Goal: Task Accomplishment & Management: Manage account settings

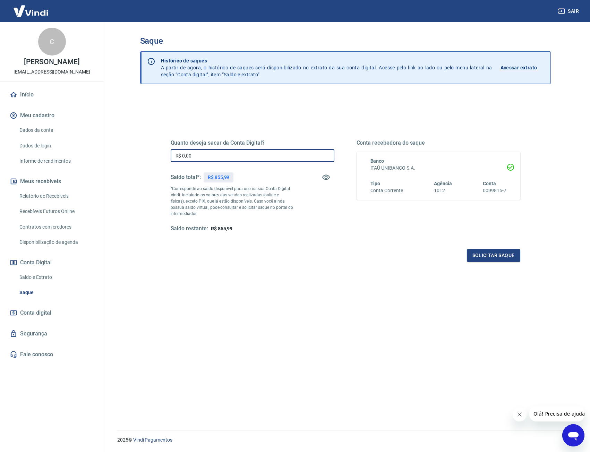
drag, startPoint x: 202, startPoint y: 152, endPoint x: 109, endPoint y: 156, distance: 93.7
click at [109, 157] on main "Saque Histórico de saques A partir de agora, o histórico de saques será disponi…" at bounding box center [345, 237] width 489 height 430
type input "R$ 855,99"
click at [508, 256] on button "Solicitar saque" at bounding box center [493, 255] width 53 height 13
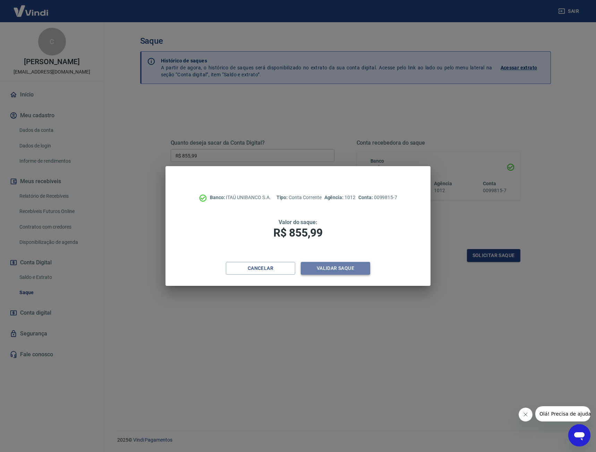
click at [338, 270] on button "Validar saque" at bounding box center [335, 268] width 69 height 13
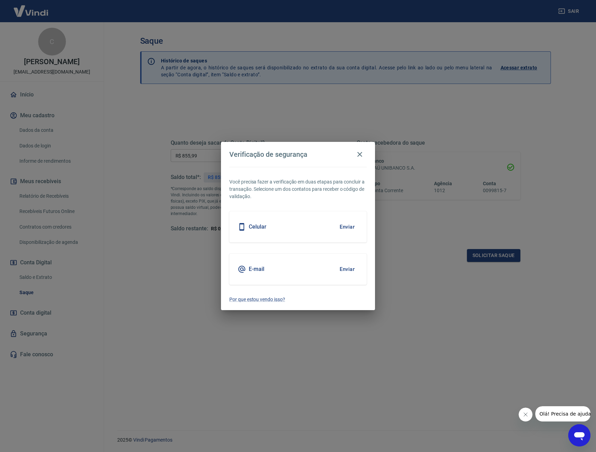
click at [346, 230] on button "Enviar" at bounding box center [347, 227] width 23 height 15
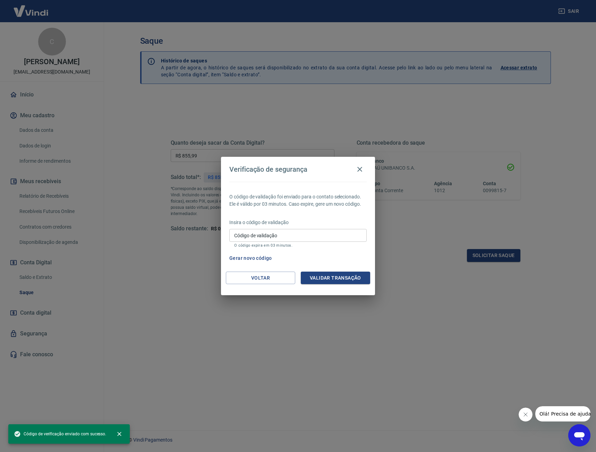
click at [337, 233] on input "Código de validação" at bounding box center [297, 235] width 137 height 13
click at [265, 237] on label "Código de validação" at bounding box center [255, 235] width 43 height 7
click at [265, 237] on input "Código de validação" at bounding box center [297, 235] width 137 height 13
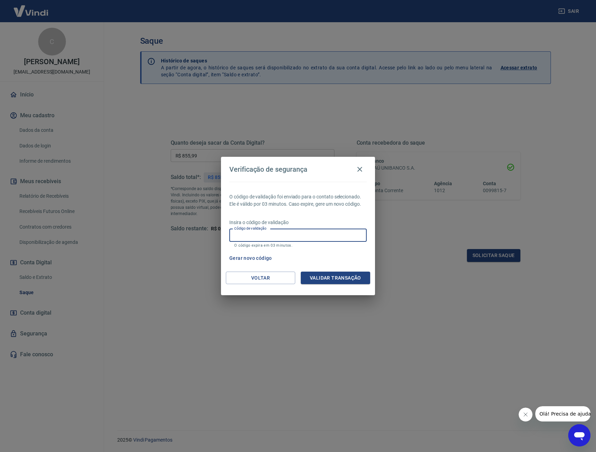
click at [282, 235] on input "Código de validação" at bounding box center [297, 235] width 137 height 13
click at [250, 239] on input "Código de validação" at bounding box center [297, 235] width 137 height 13
click at [250, 235] on input "Código de validação" at bounding box center [297, 235] width 137 height 13
click at [245, 257] on button "Gerar novo código" at bounding box center [250, 258] width 48 height 13
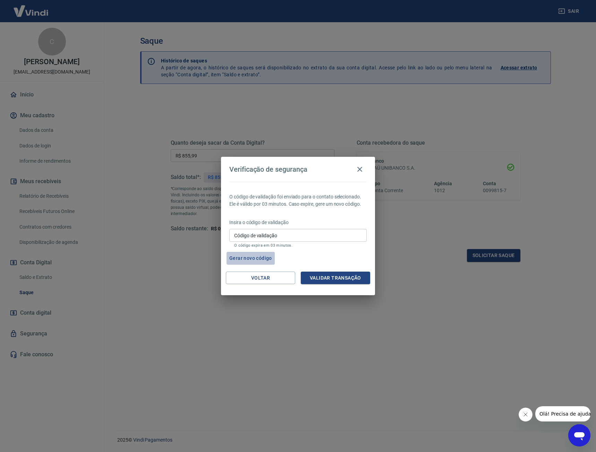
click at [248, 258] on button "Gerar novo código" at bounding box center [250, 258] width 48 height 13
click at [265, 282] on button "Voltar" at bounding box center [260, 278] width 69 height 13
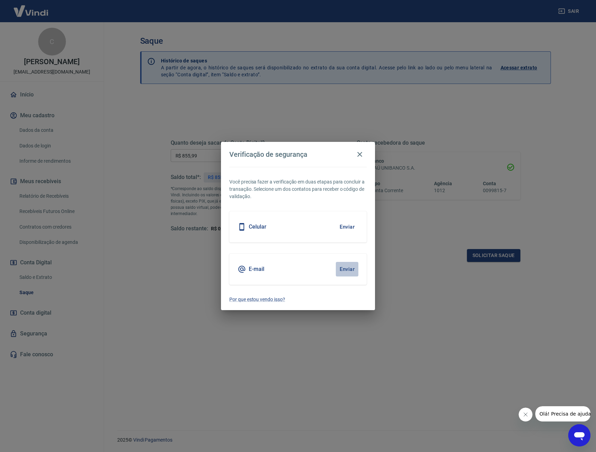
click at [348, 272] on button "Enviar" at bounding box center [347, 269] width 23 height 15
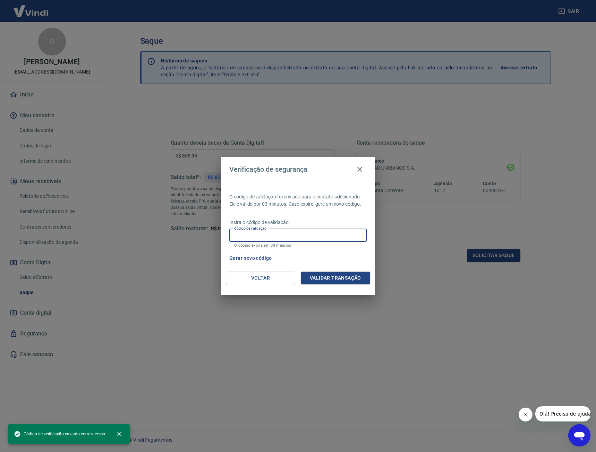
drag, startPoint x: 315, startPoint y: 239, endPoint x: 311, endPoint y: 234, distance: 6.4
click at [314, 238] on input "Código de validação" at bounding box center [297, 235] width 137 height 13
click at [249, 233] on input "Código de validação" at bounding box center [297, 235] width 137 height 13
type input "782830"
click at [342, 277] on button "Validar transação" at bounding box center [335, 278] width 69 height 13
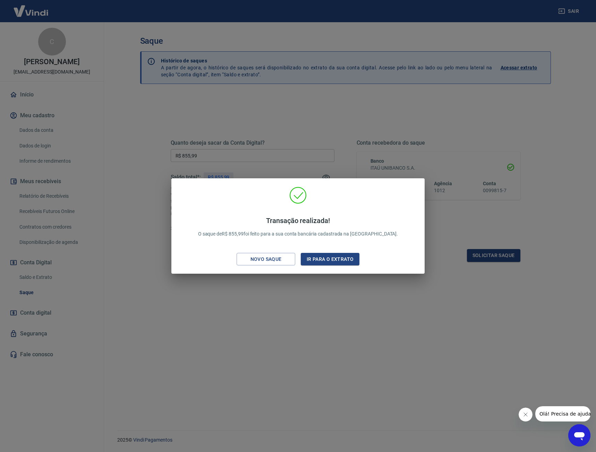
click at [254, 276] on div "Transação realizada! O saque de R$ 855,99 foi feito para a sua conta bancária c…" at bounding box center [298, 226] width 596 height 452
